Goal: Task Accomplishment & Management: Use online tool/utility

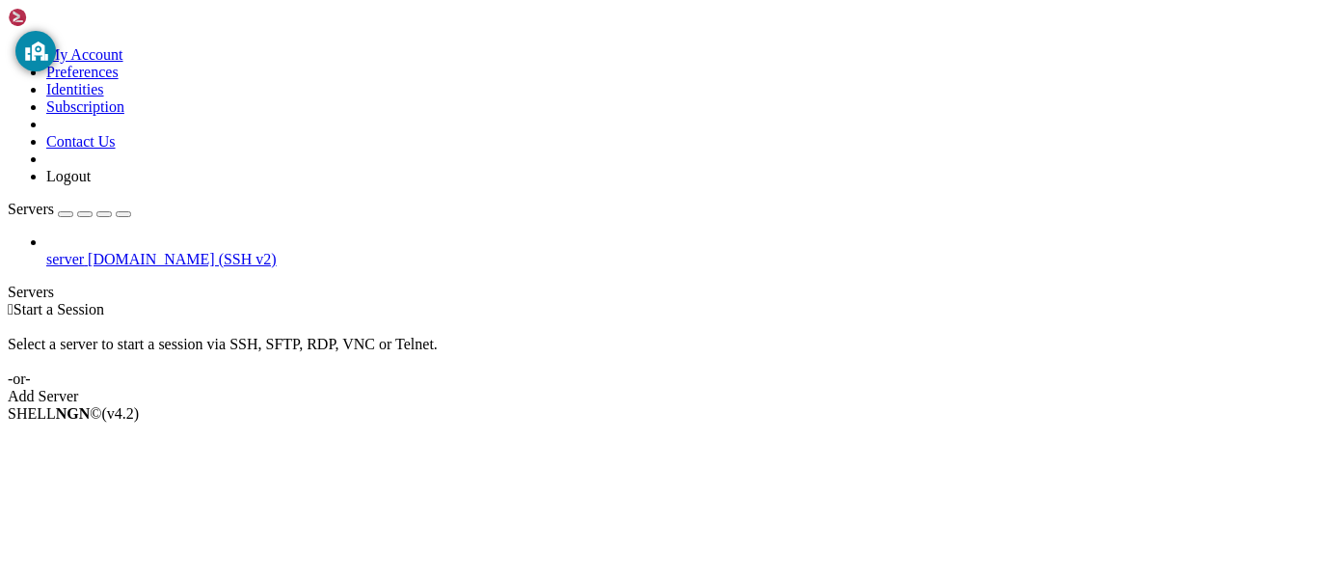
click at [194, 251] on span "[DOMAIN_NAME] (SSH v2)" at bounding box center [182, 259] width 189 height 16
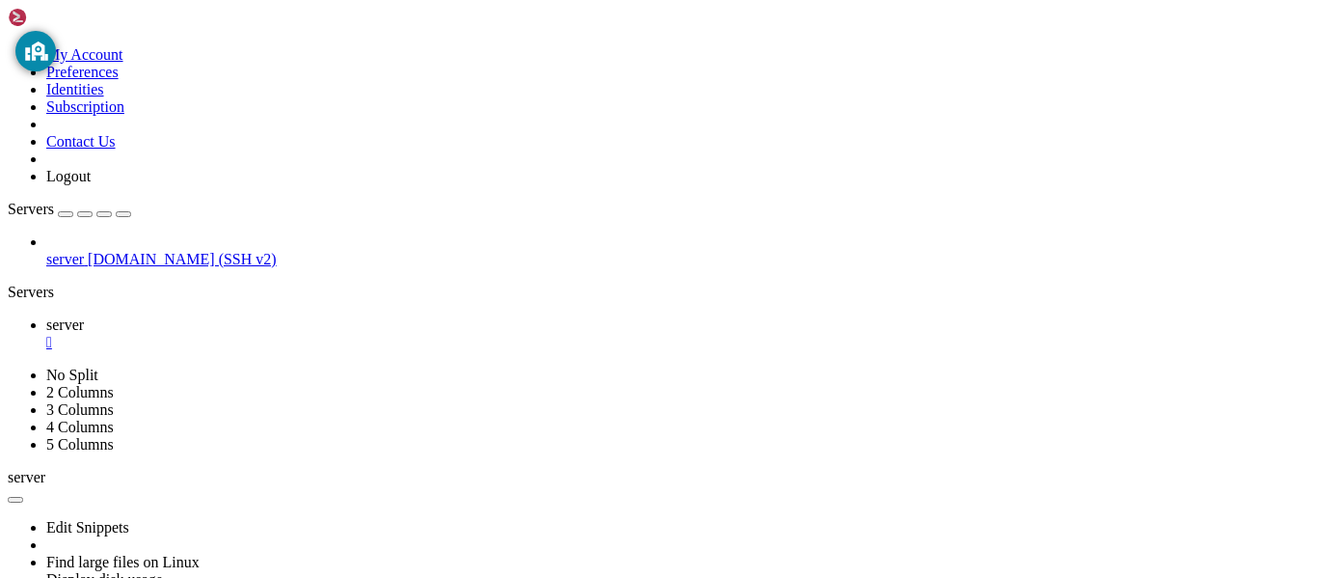
scroll to position [131, 0]
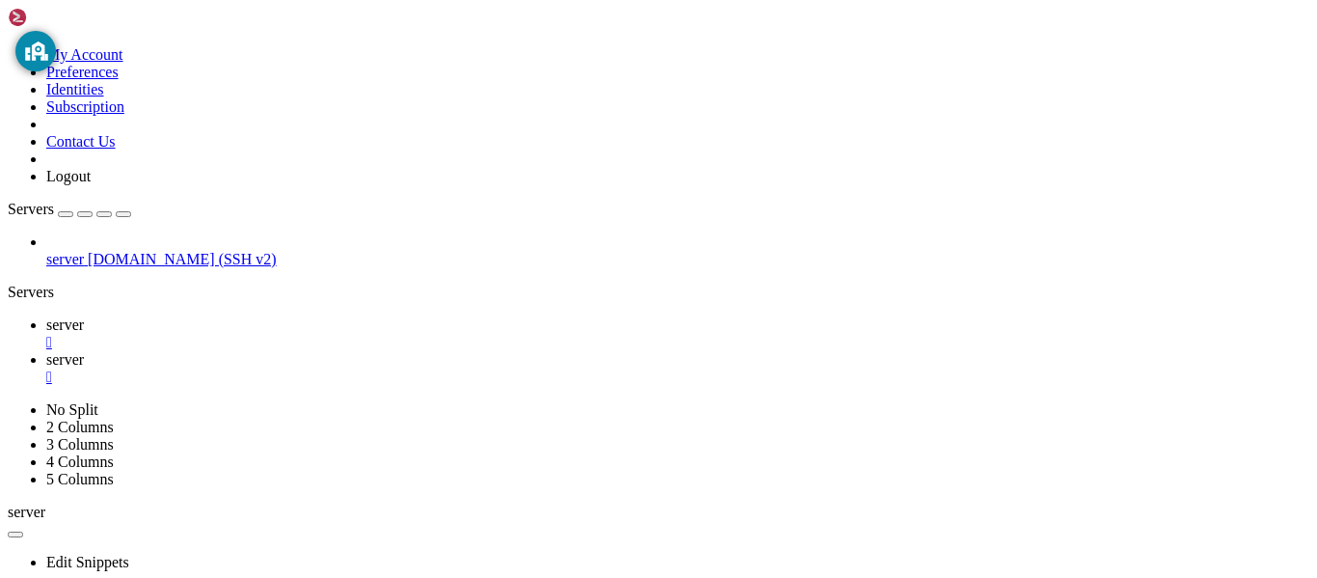
type input "/home/osm/extra"
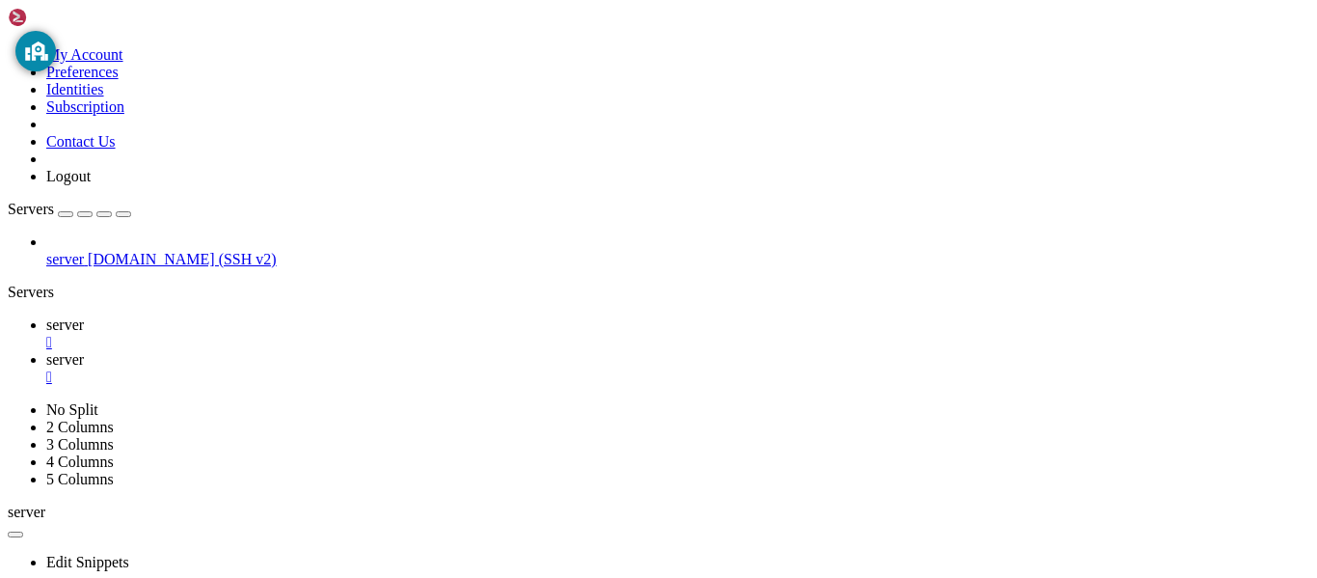
scroll to position [0, 0]
click at [194, 88] on div "ubuntu-24.04.3-desktop-amd64.iso" at bounding box center [97, 70] width 193 height 35
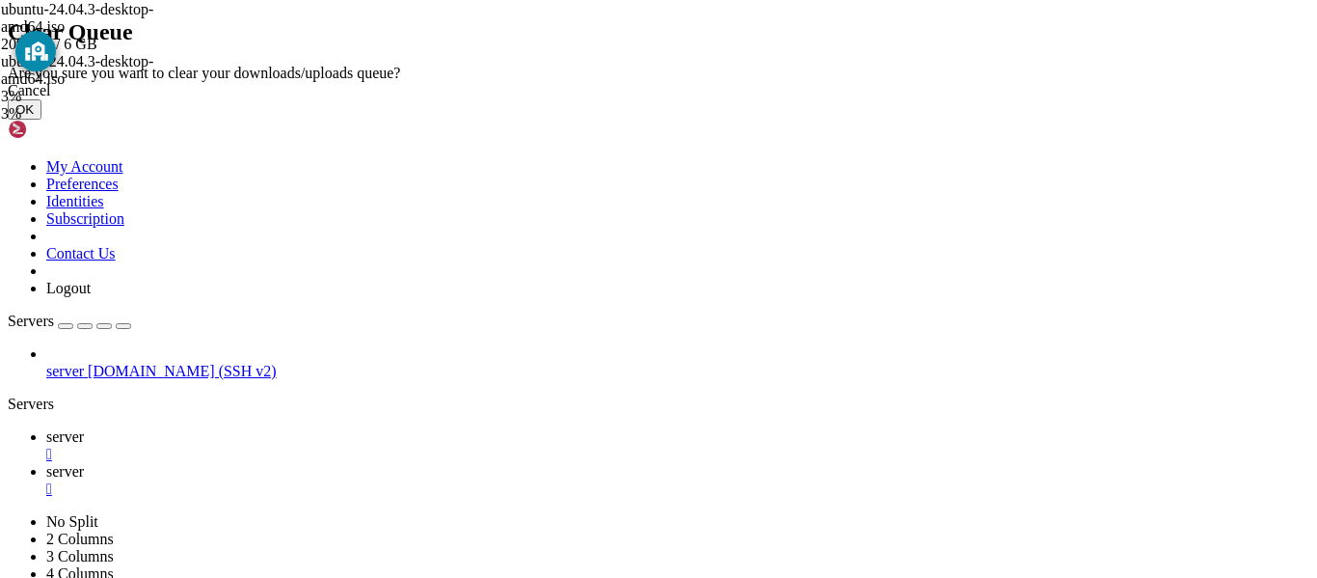
click at [41, 120] on button "OK" at bounding box center [25, 109] width 34 height 20
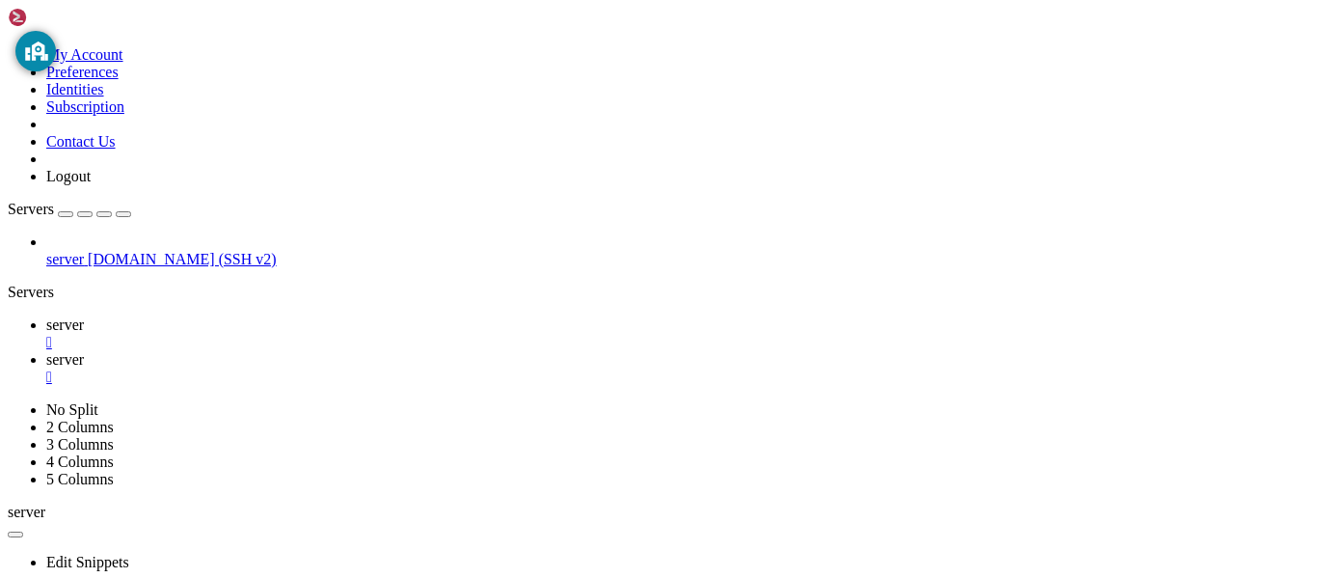
click at [84, 316] on span "server" at bounding box center [65, 324] width 38 height 16
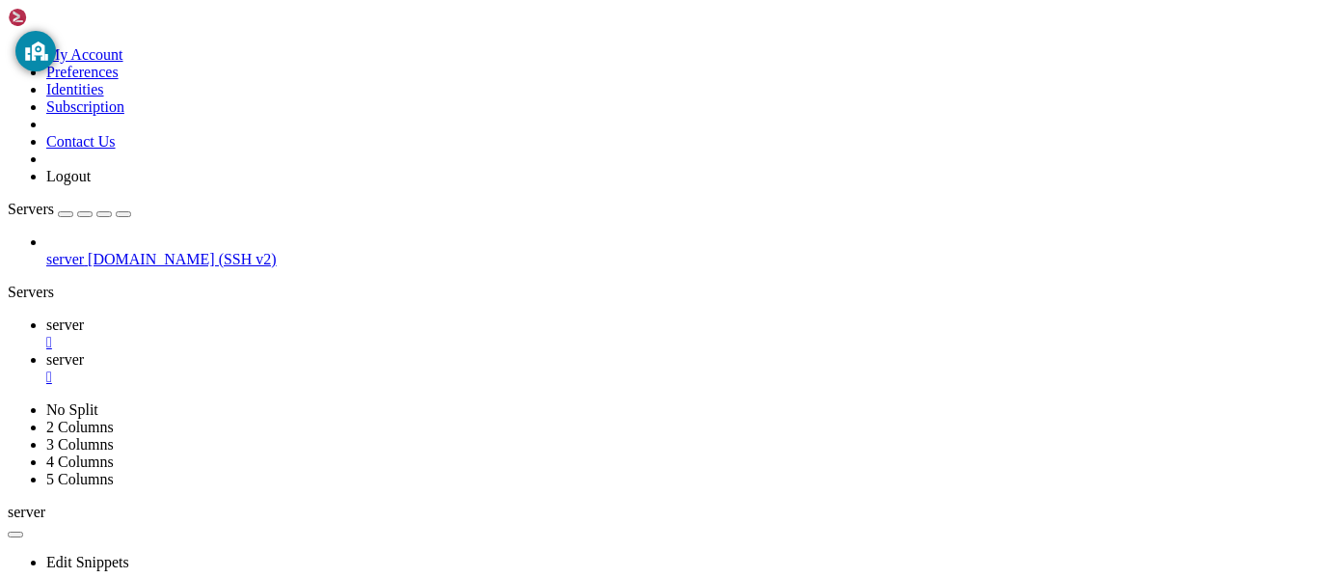
scroll to position [4246, 0]
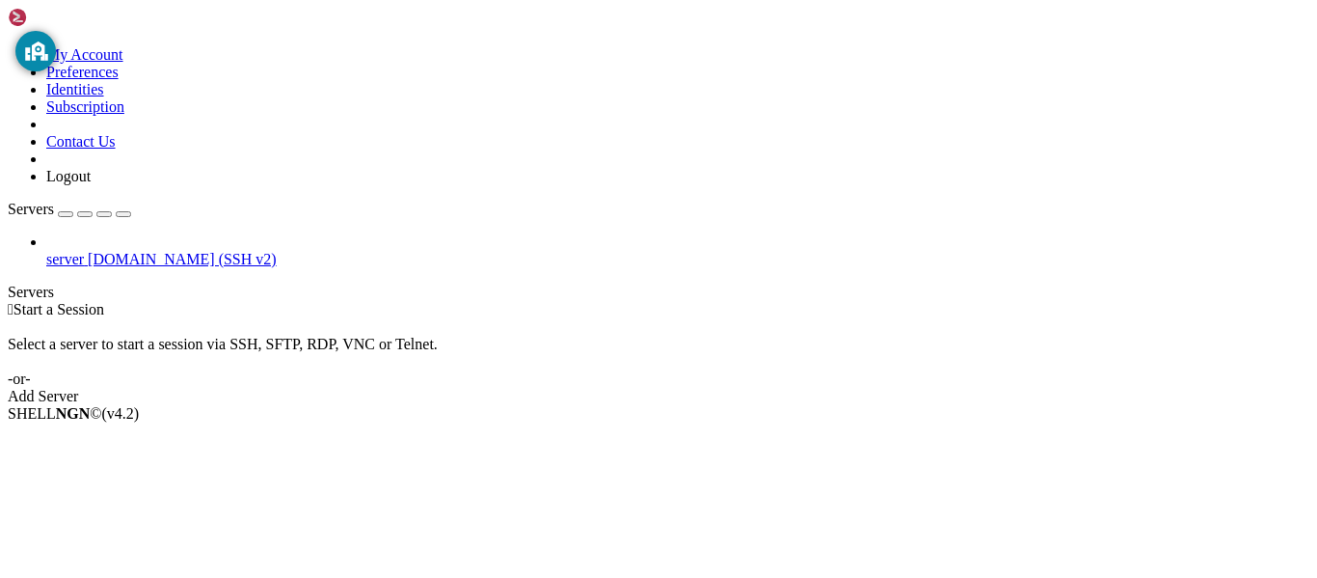
click at [57, 251] on link "server [DOMAIN_NAME] (SSH v2)" at bounding box center [677, 259] width 1263 height 17
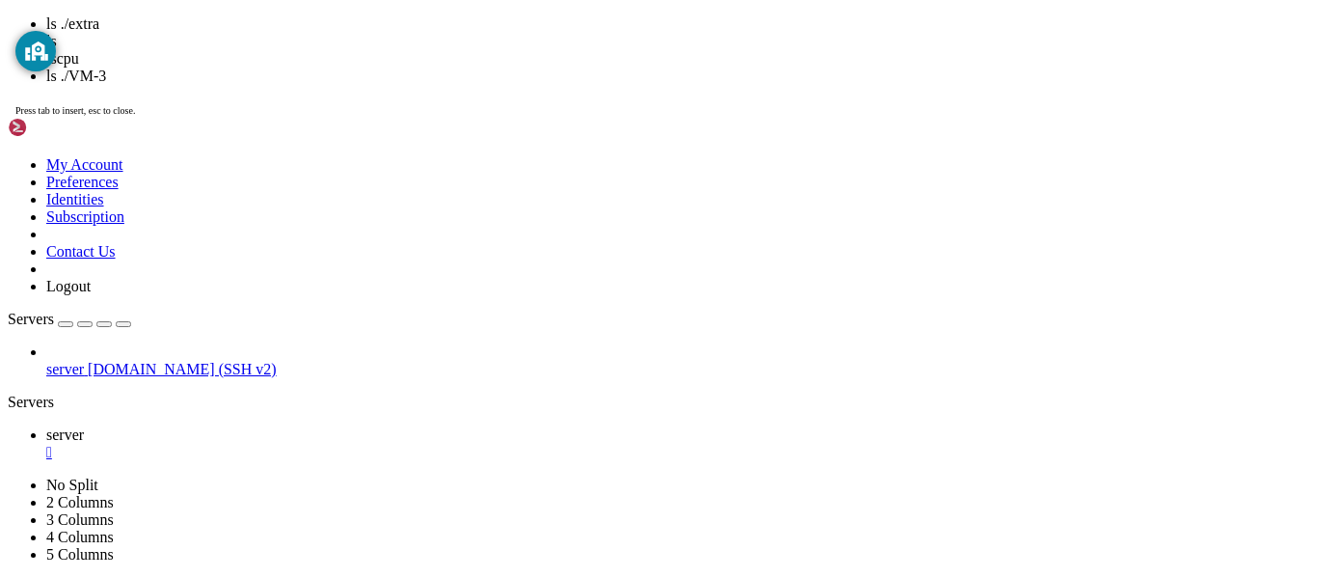
scroll to position [361, 0]
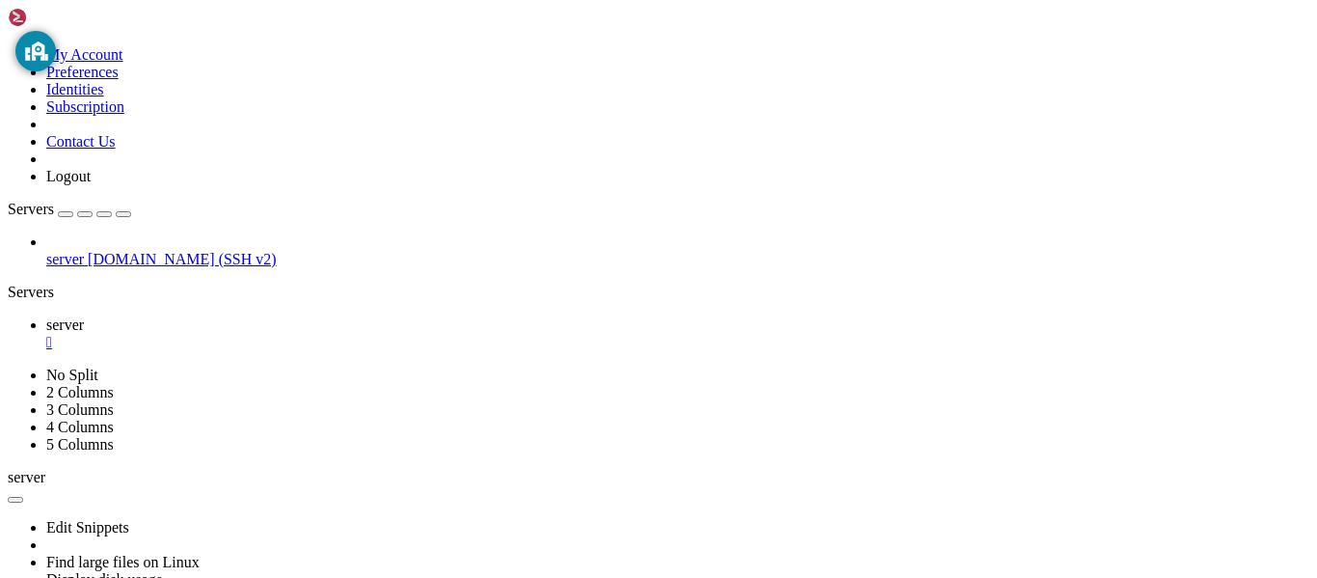
drag, startPoint x: 500, startPoint y: 872, endPoint x: 765, endPoint y: 868, distance: 264.3
drag, startPoint x: 80, startPoint y: 1082, endPoint x: 361, endPoint y: 1079, distance: 280.6
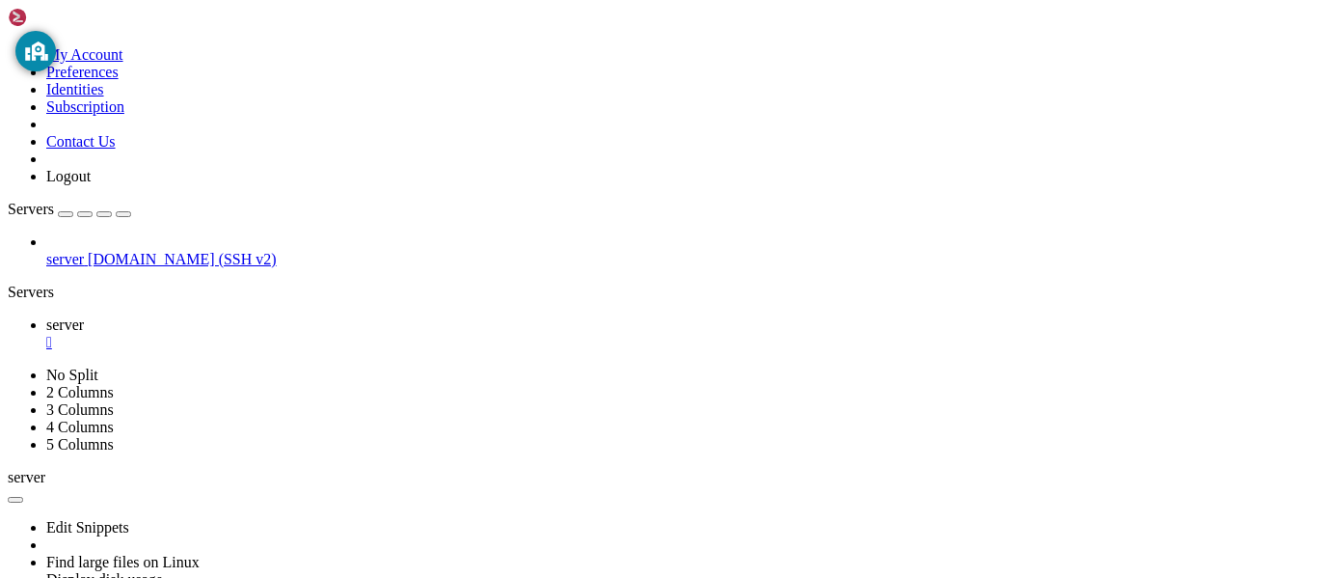
scroll to position [836, 0]
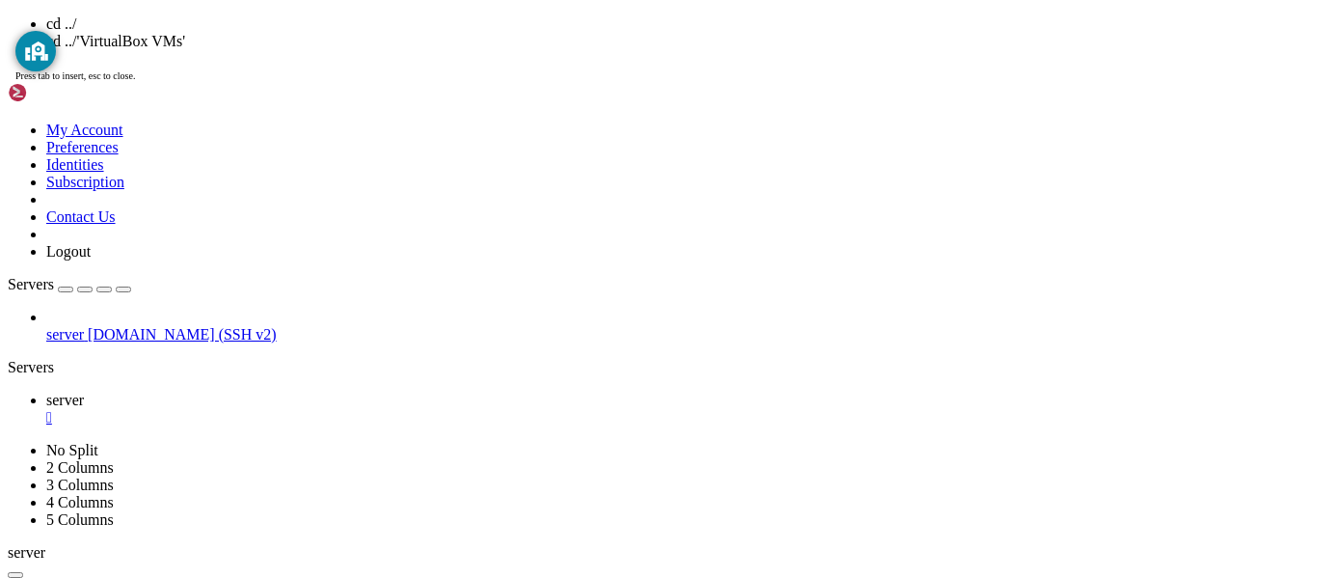
scroll to position [885, 0]
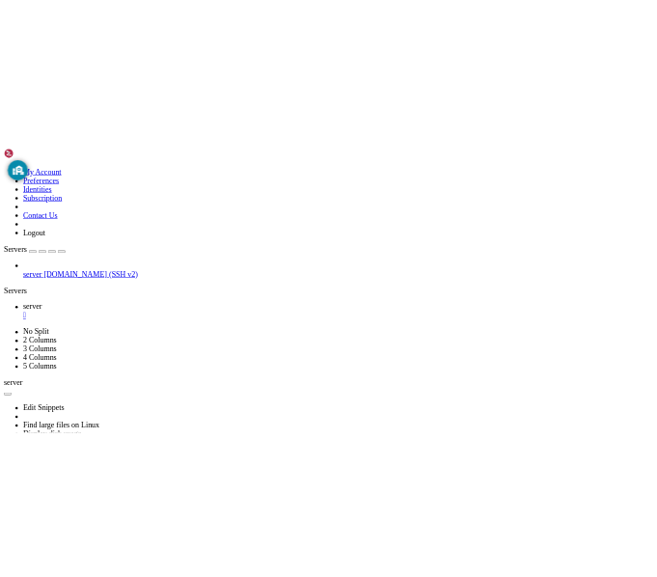
scroll to position [951, 0]
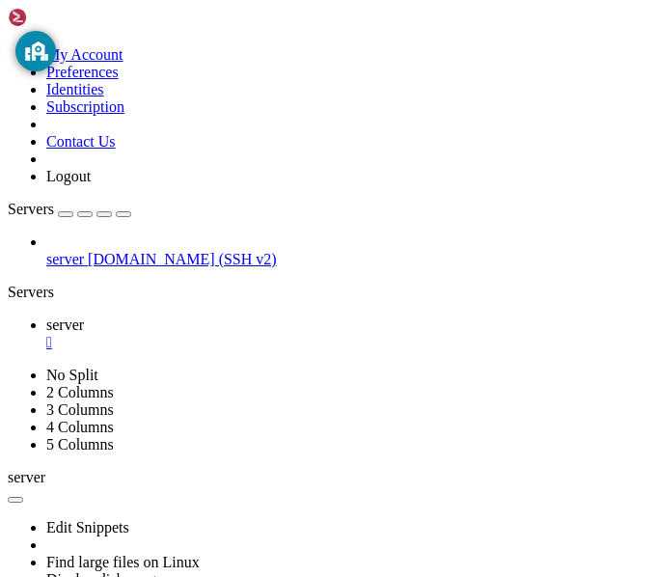
drag, startPoint x: 240, startPoint y: 130, endPoint x: -21, endPoint y: 161, distance: 263.2
click at [0, 161] on html "Loading... My Account Preferences Identities Subscription Contact Us Logout Ser…" at bounding box center [328, 367] width 657 height 735
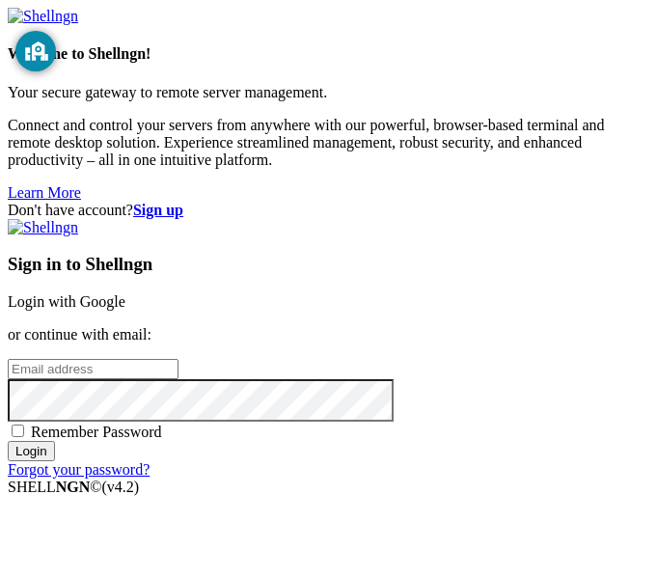
click at [125, 293] on link "Login with Google" at bounding box center [67, 301] width 118 height 16
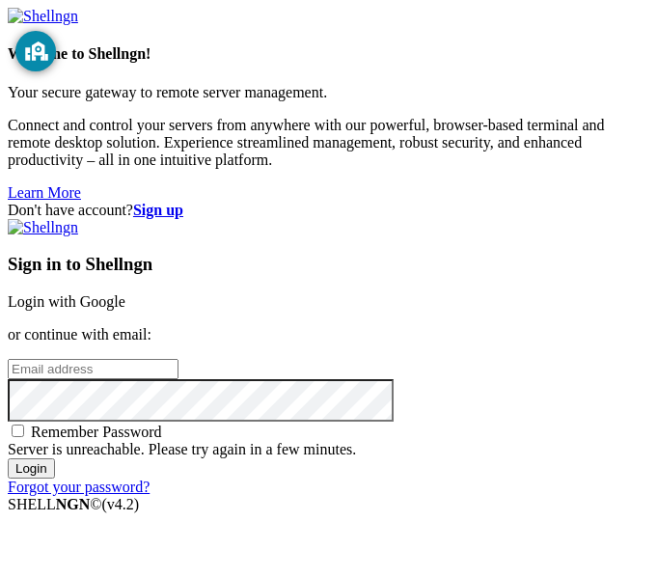
click at [125, 293] on link "Login with Google" at bounding box center [67, 301] width 118 height 16
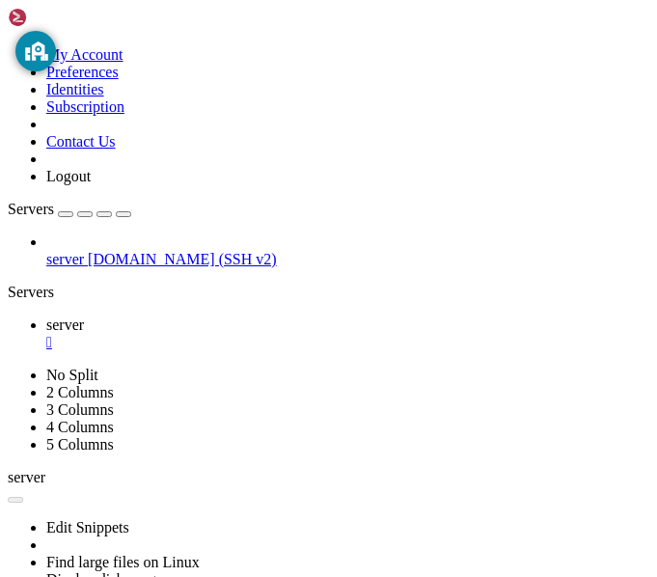
scroll to position [1115, 0]
drag, startPoint x: 8, startPoint y: 856, endPoint x: -191, endPoint y: 854, distance: 198.7
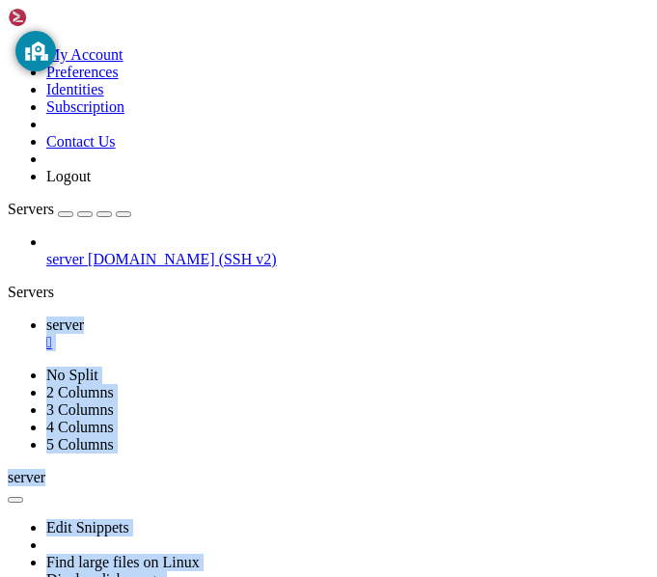
drag, startPoint x: 241, startPoint y: 364, endPoint x: 41, endPoint y: 341, distance: 201.8
click at [41, 341] on div "My Account Preferences Identities Subscription Contact Us Logout Servers server…" at bounding box center [328, 341] width 641 height 667
click at [109, 268] on div "server [DOMAIN_NAME] (SSH v2)" at bounding box center [328, 250] width 641 height 35
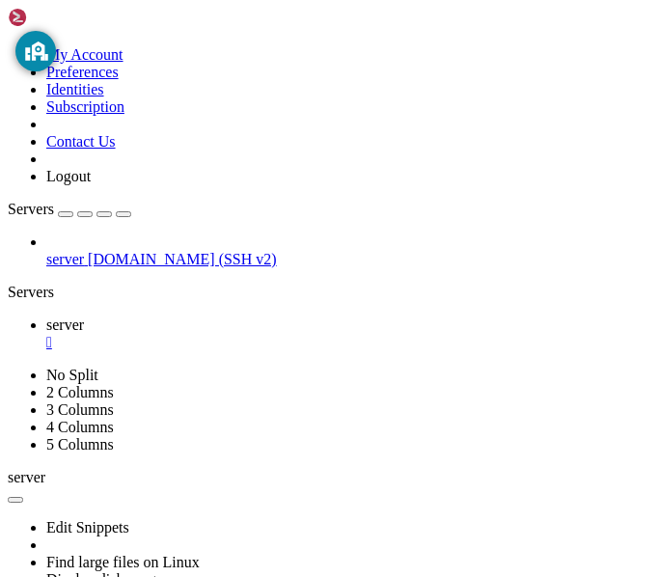
drag, startPoint x: 240, startPoint y: 257, endPoint x: -45, endPoint y: 252, distance: 285.5
click at [0, 252] on html "Loading... My Account Preferences Identities Subscription Contact Us Logout Ser…" at bounding box center [328, 367] width 657 height 735
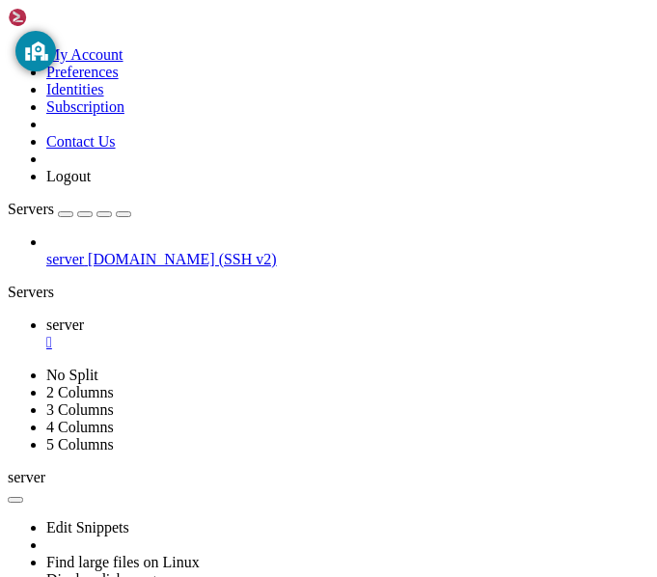
scroll to position [1623, 0]
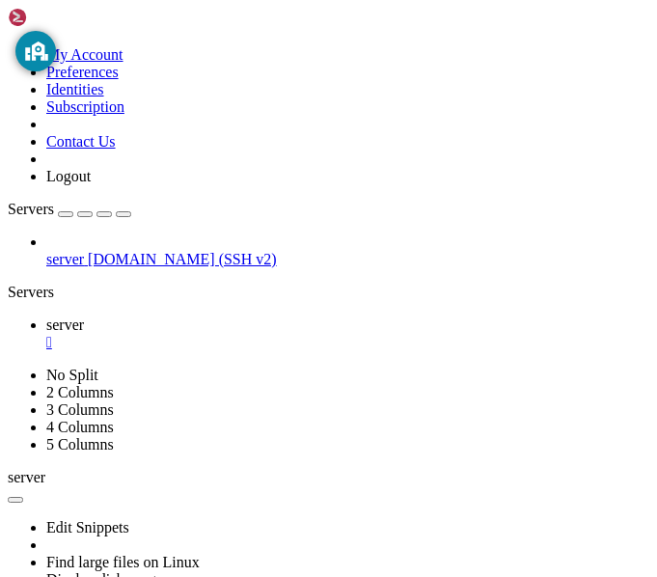
drag, startPoint x: 20, startPoint y: 901, endPoint x: 311, endPoint y: 899, distance: 290.3
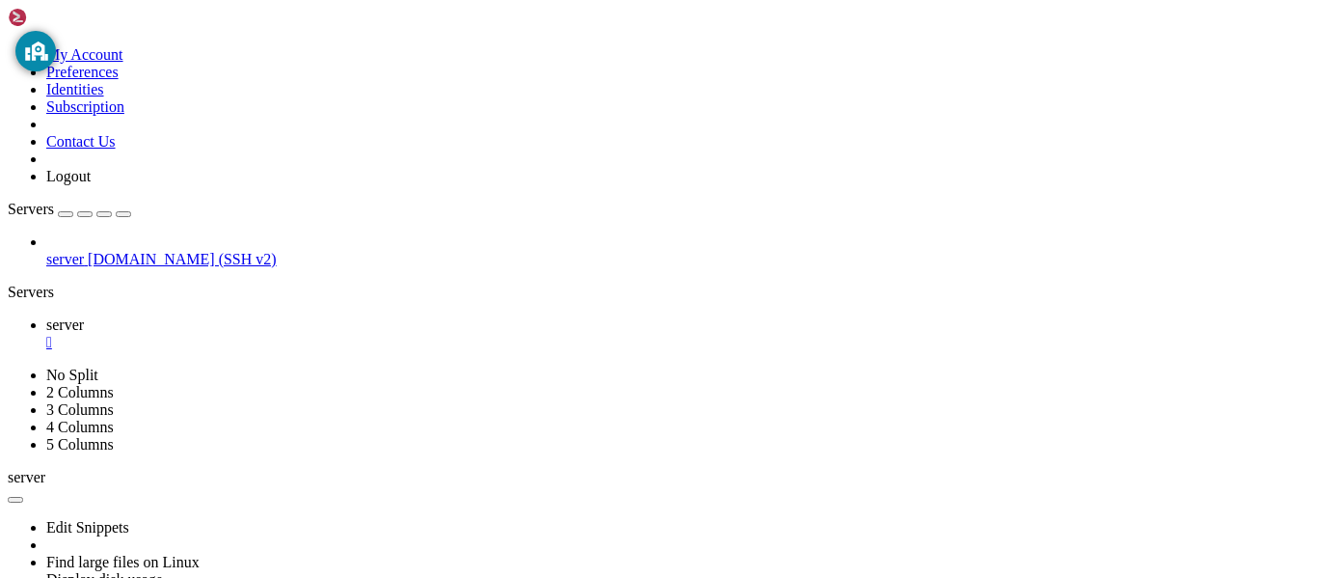
scroll to position [2475, 0]
drag, startPoint x: 40, startPoint y: 927, endPoint x: 89, endPoint y: 928, distance: 49.2
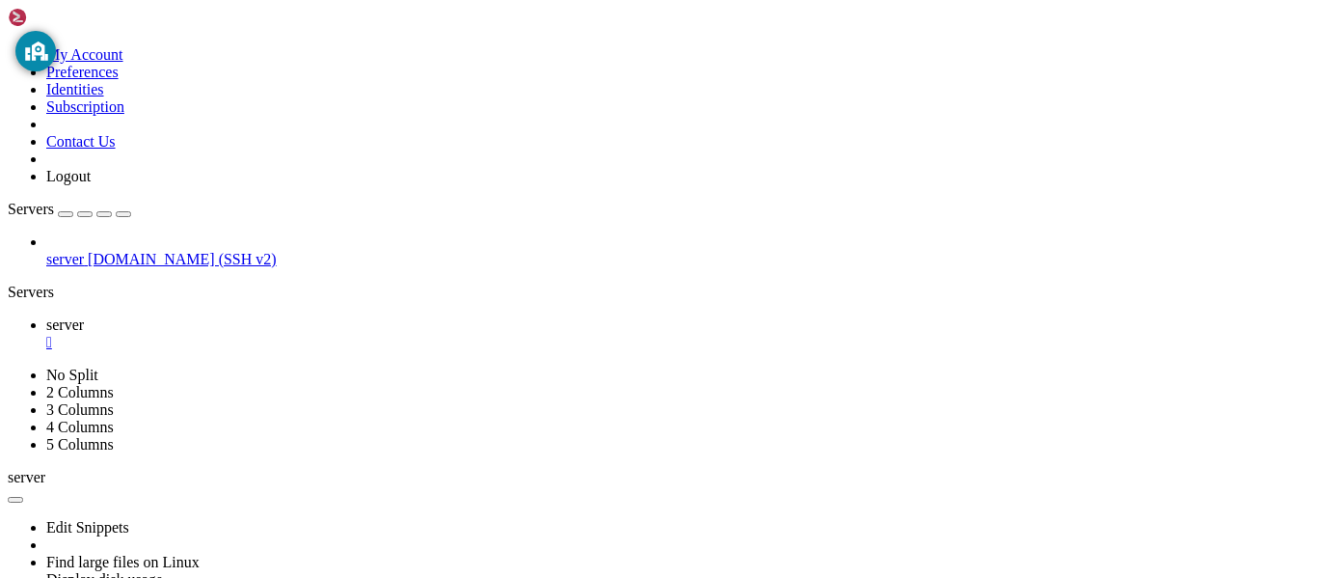
scroll to position [3148, 0]
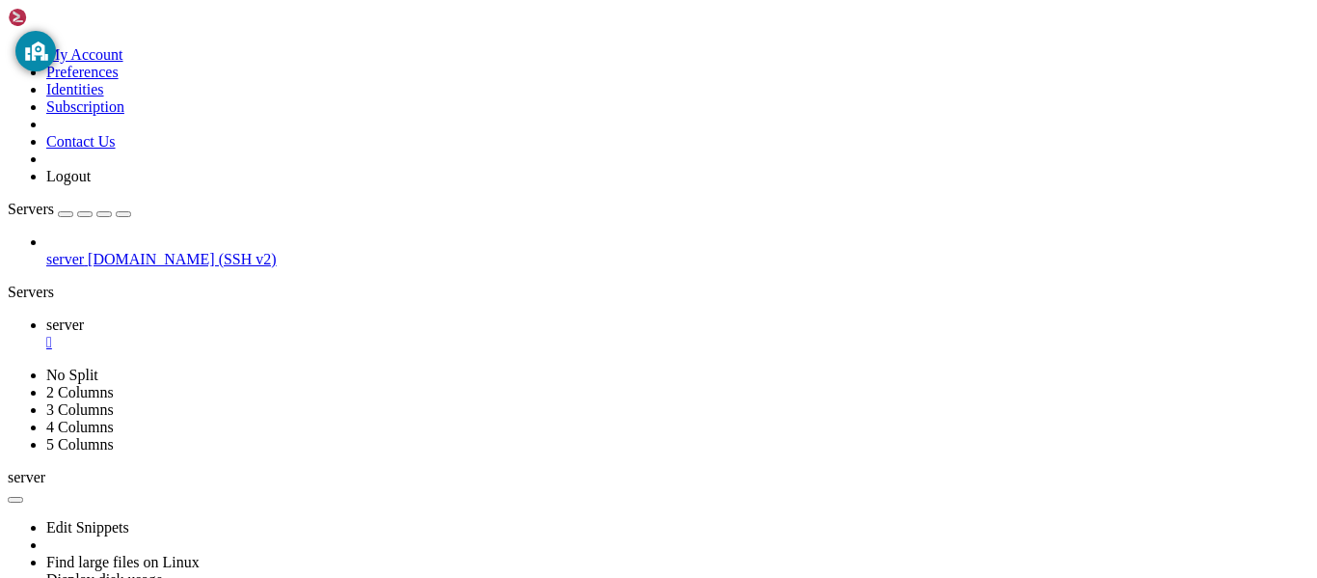
scroll to position [3377, 0]
